Goal: Find specific page/section: Find specific page/section

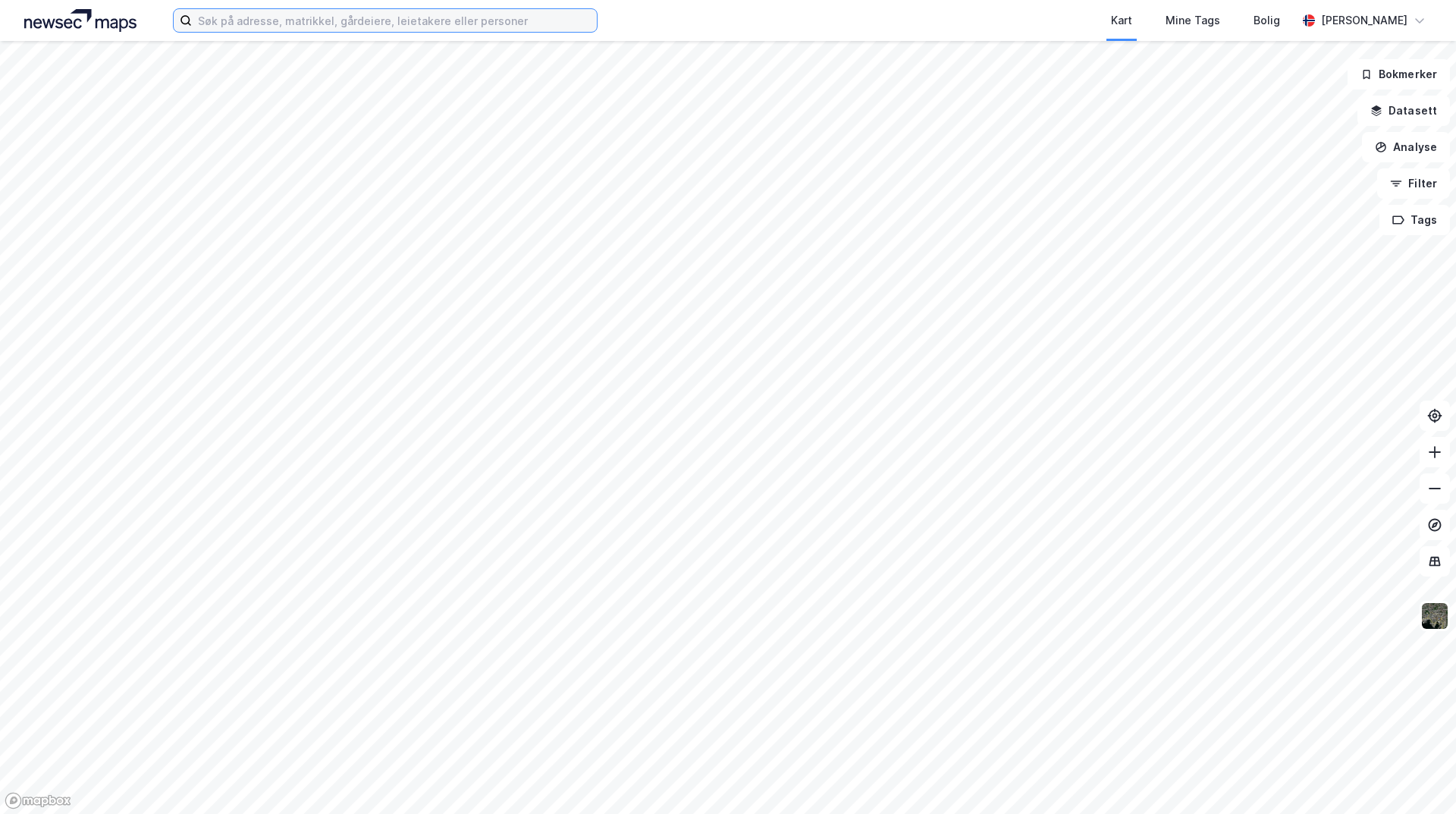
click at [264, 22] on input at bounding box center [394, 20] width 405 height 23
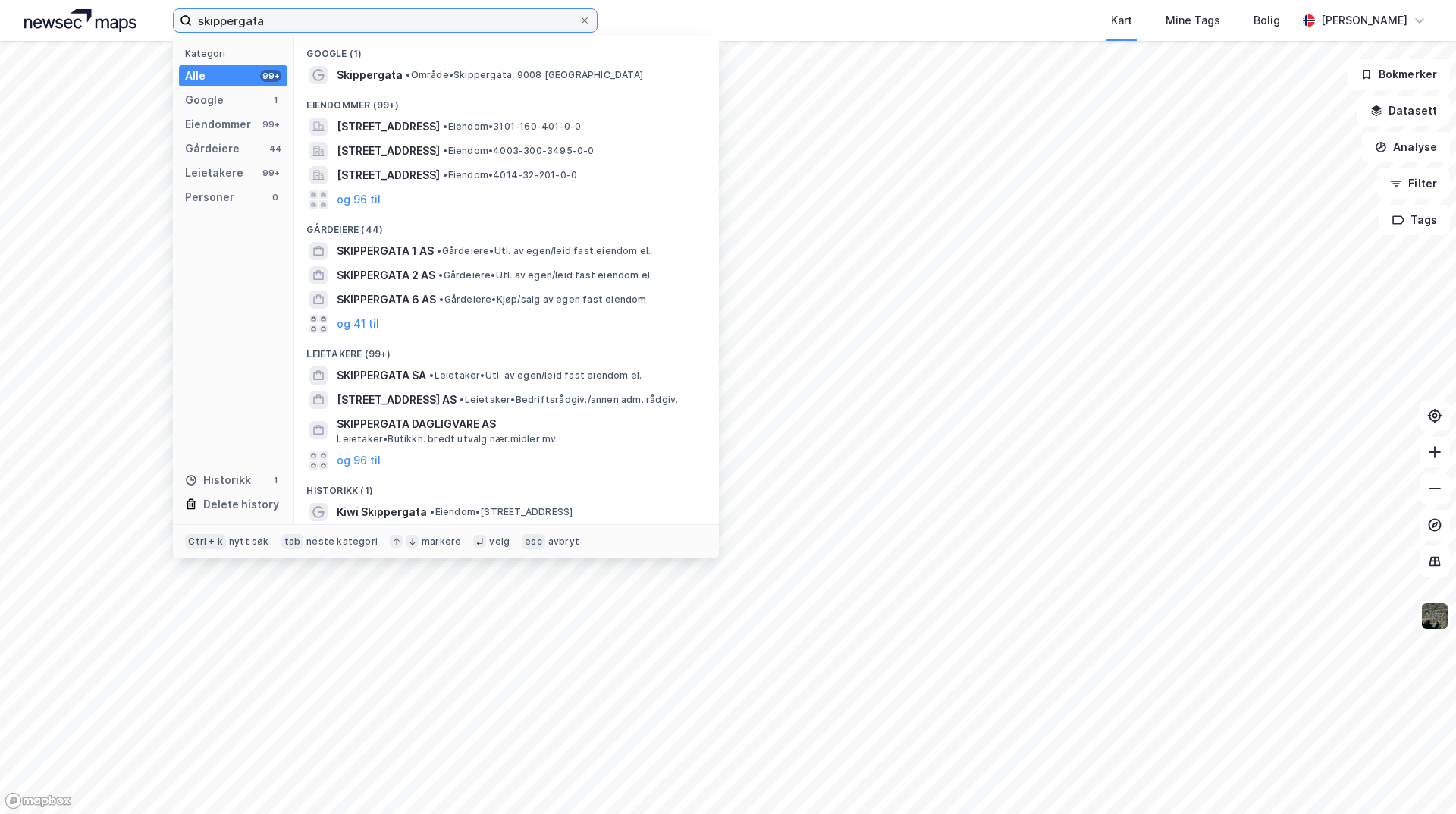
drag, startPoint x: 308, startPoint y: 18, endPoint x: 161, endPoint y: 4, distance: 147.7
click at [137, 23] on div "skippergata Kategori Alle 99+ Google 1 Eiendommer 99+ Gårdeiere 44 Leietakere 9…" at bounding box center [728, 20] width 1456 height 41
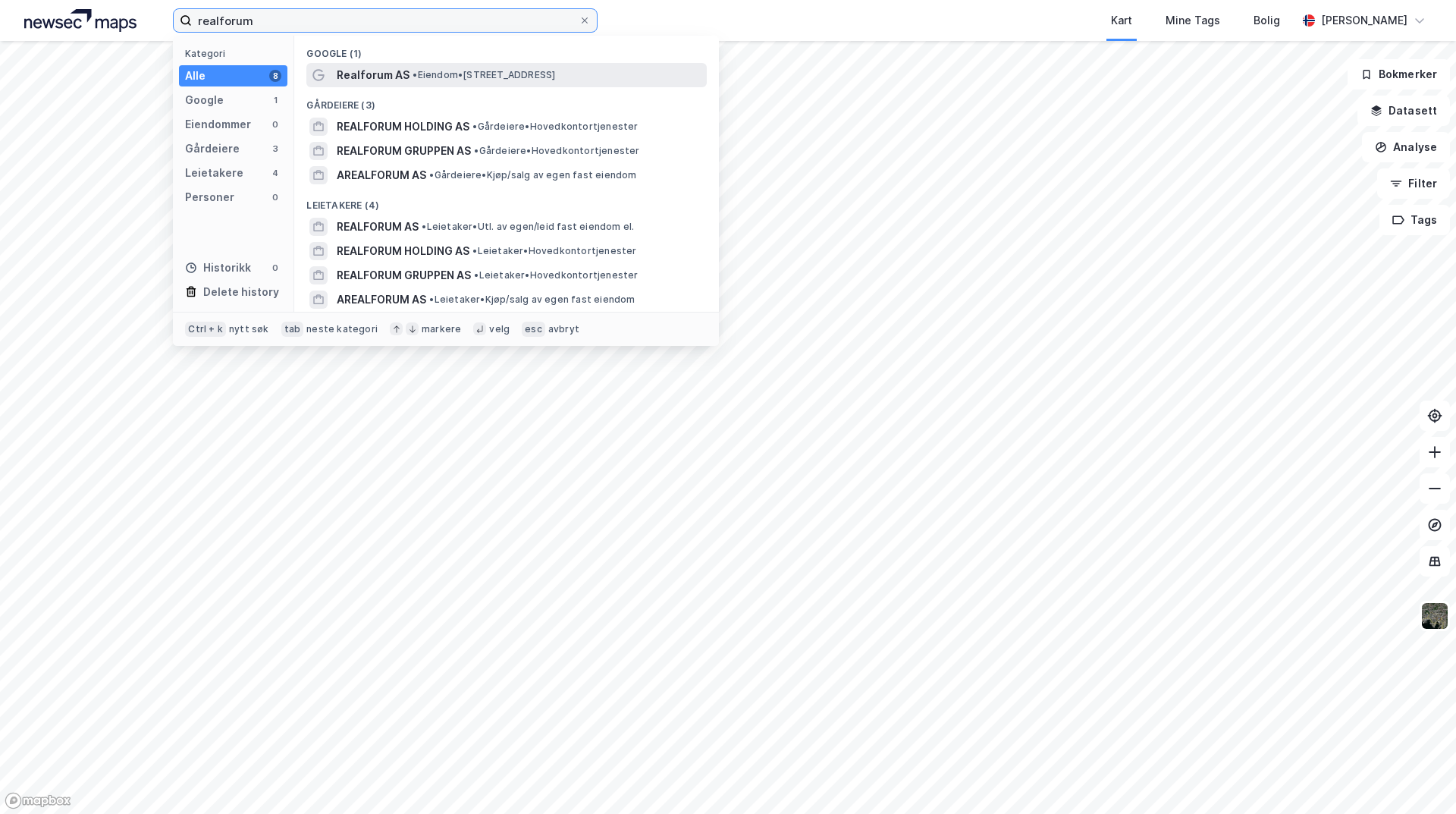
type input "realforum"
click at [421, 74] on span "• Eiendom • [STREET_ADDRESS]" at bounding box center [484, 75] width 143 height 12
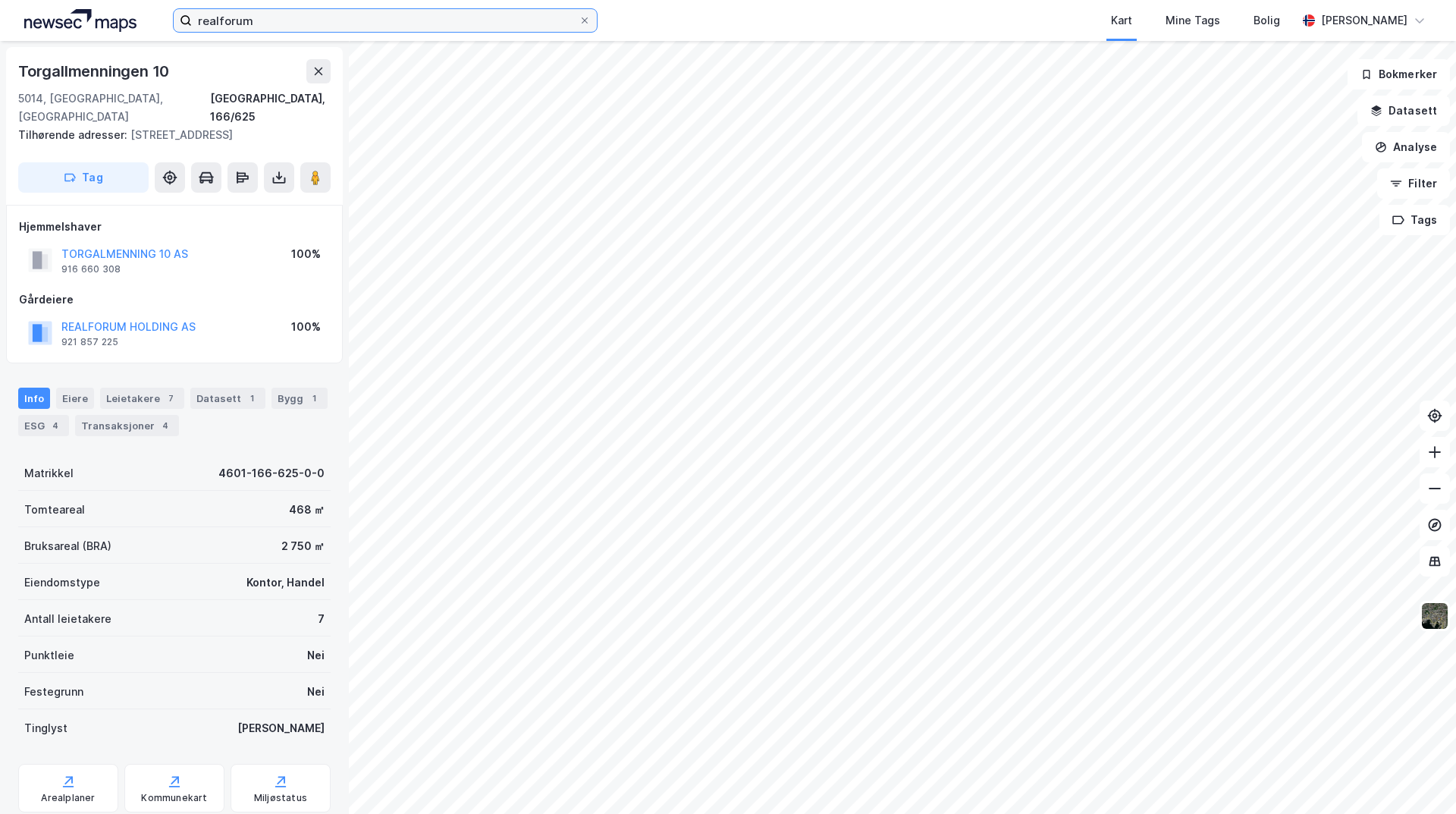
click at [299, 23] on input "realforum" at bounding box center [385, 20] width 387 height 23
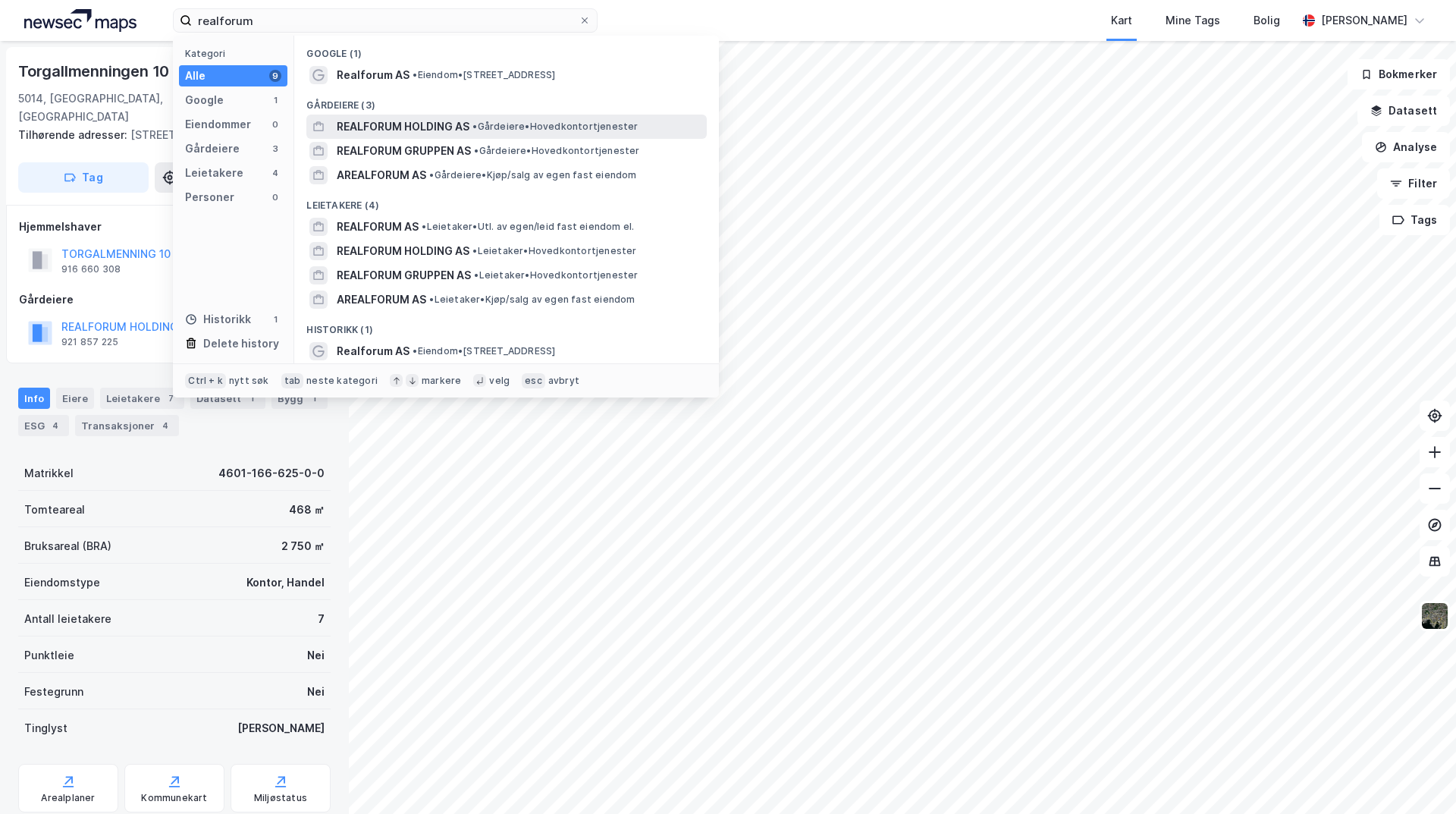
click at [442, 125] on span "REALFORUM HOLDING AS" at bounding box center [402, 126] width 133 height 18
